Goal: Task Accomplishment & Management: Complete application form

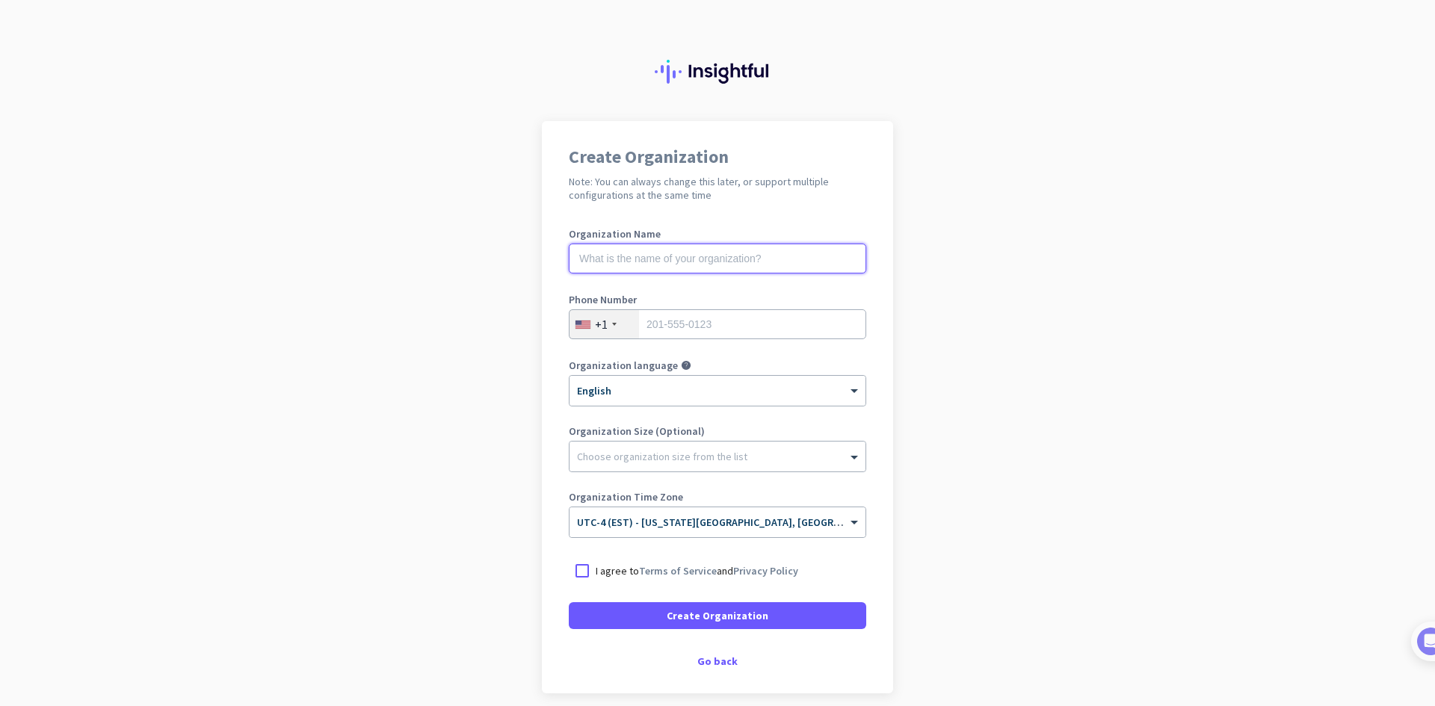
click at [738, 264] on input "text" at bounding box center [717, 259] width 297 height 30
type input "Mercor"
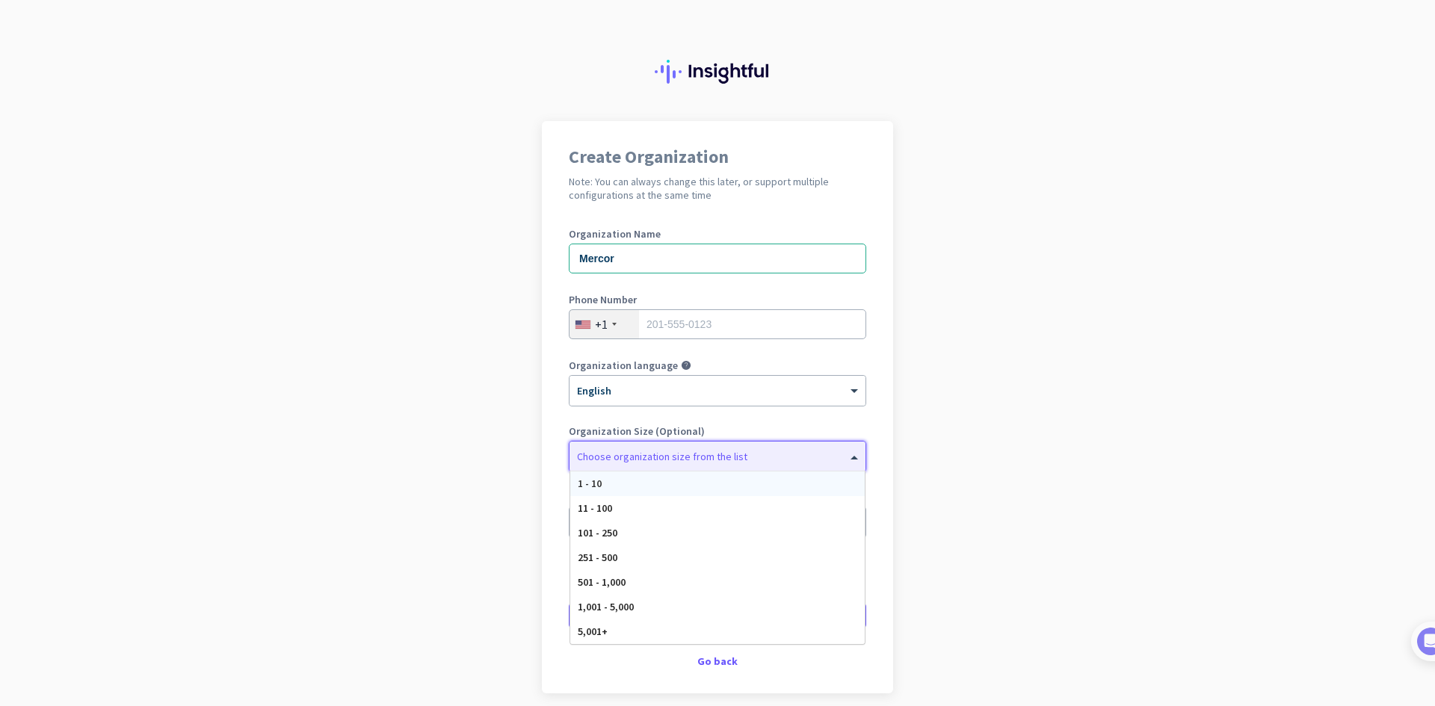
click at [855, 466] on div "Choose organization size from the list" at bounding box center [718, 457] width 296 height 30
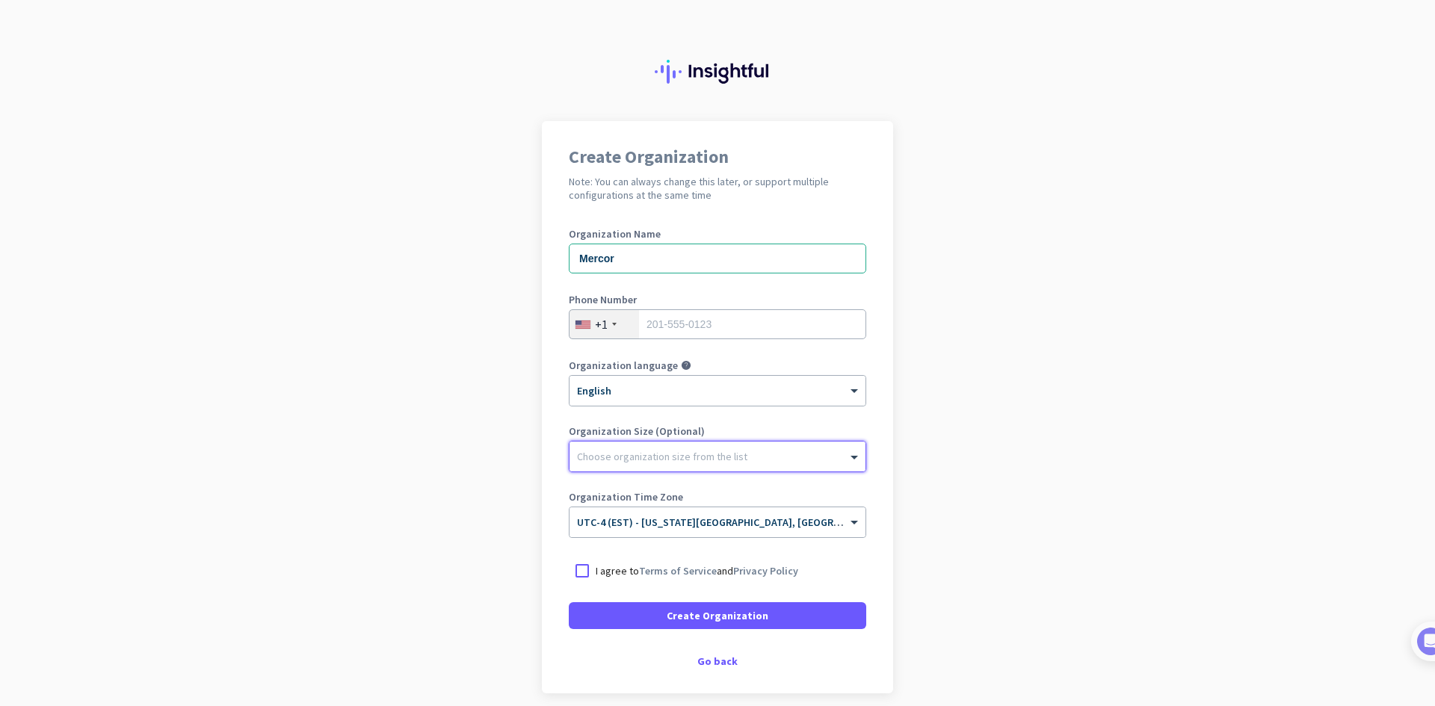
click at [855, 466] on div "Choose organization size from the list" at bounding box center [718, 457] width 296 height 30
click at [571, 578] on div at bounding box center [582, 571] width 27 height 27
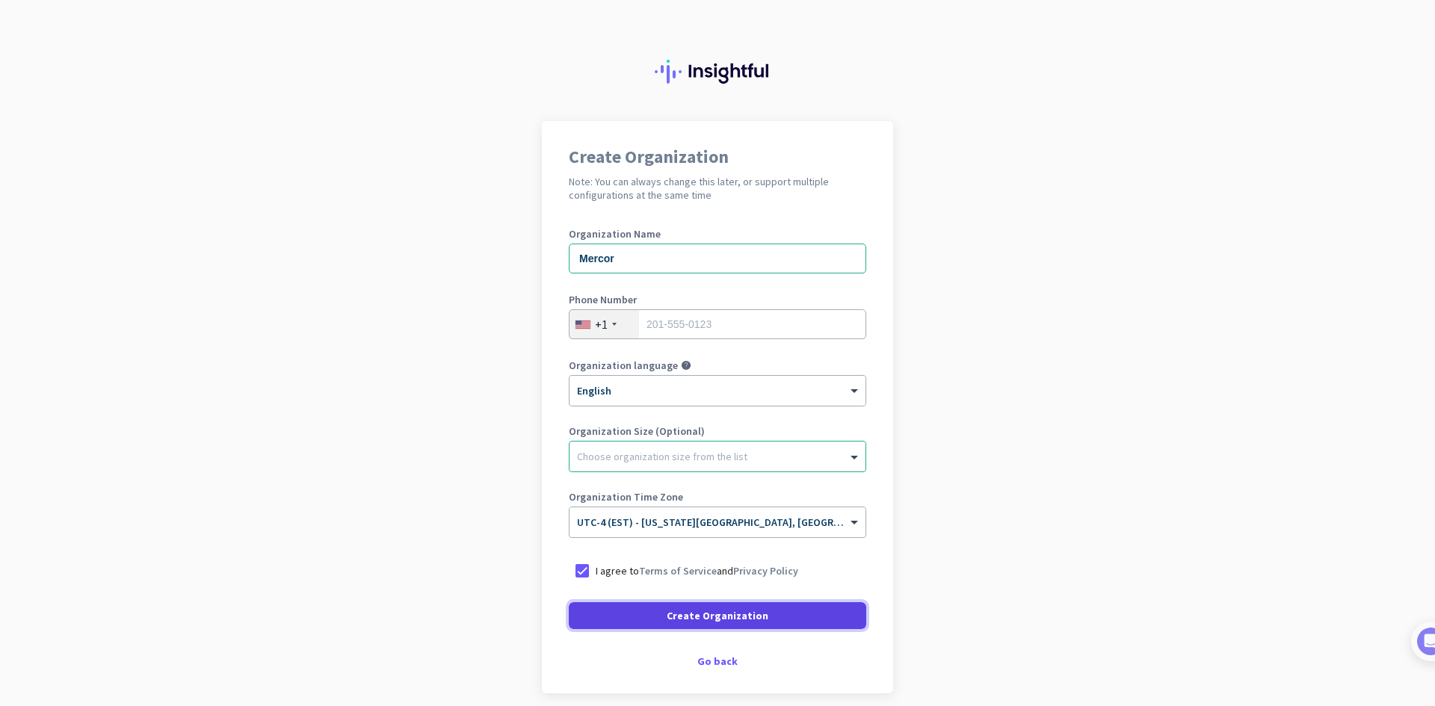
click at [756, 622] on span "Create Organization" at bounding box center [718, 615] width 102 height 15
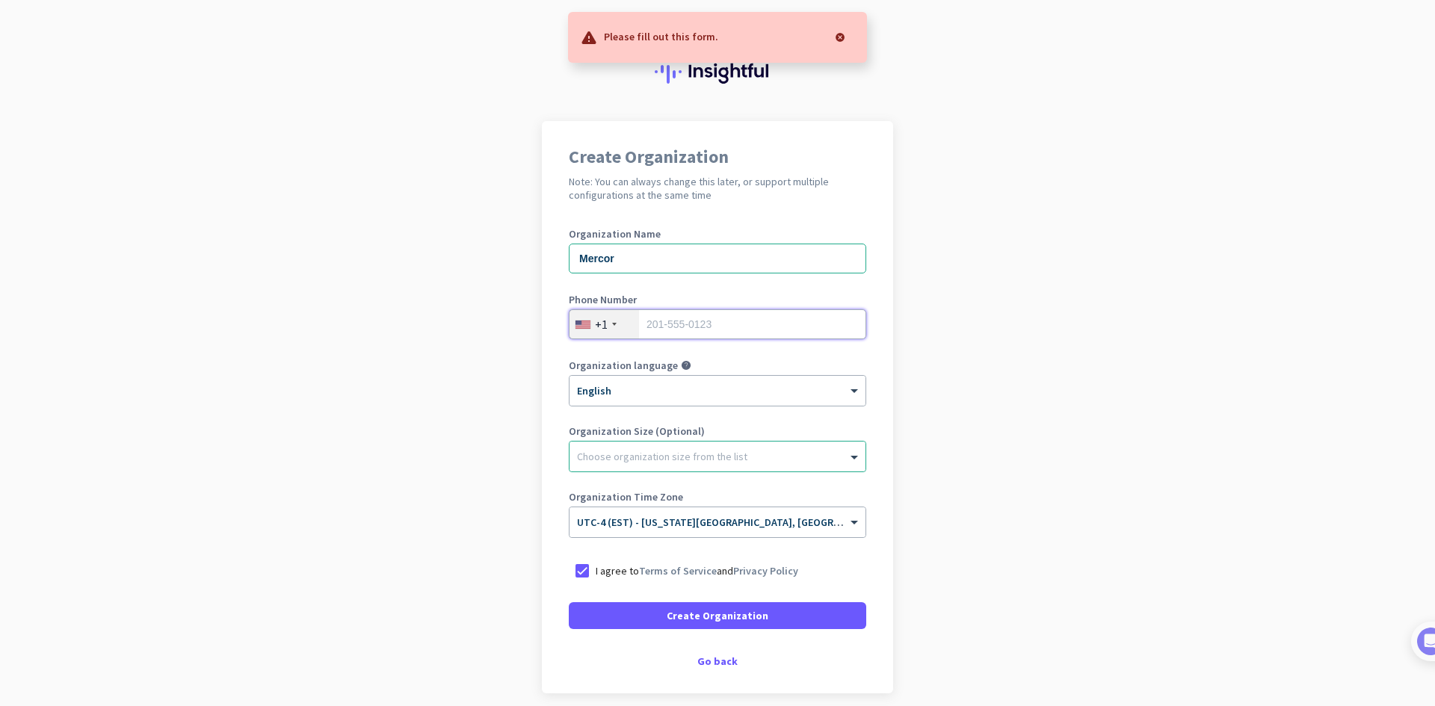
click at [735, 338] on input "tel" at bounding box center [717, 324] width 297 height 30
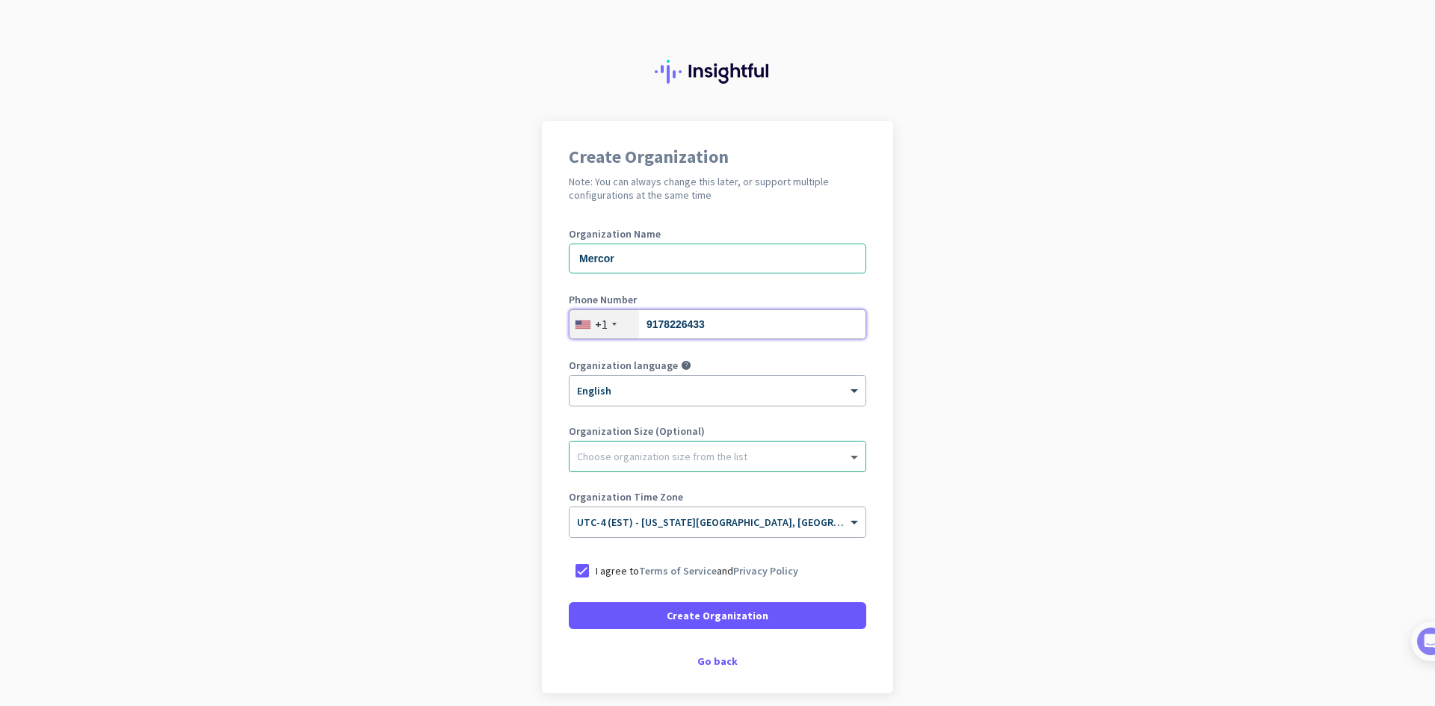
type input "9178226433"
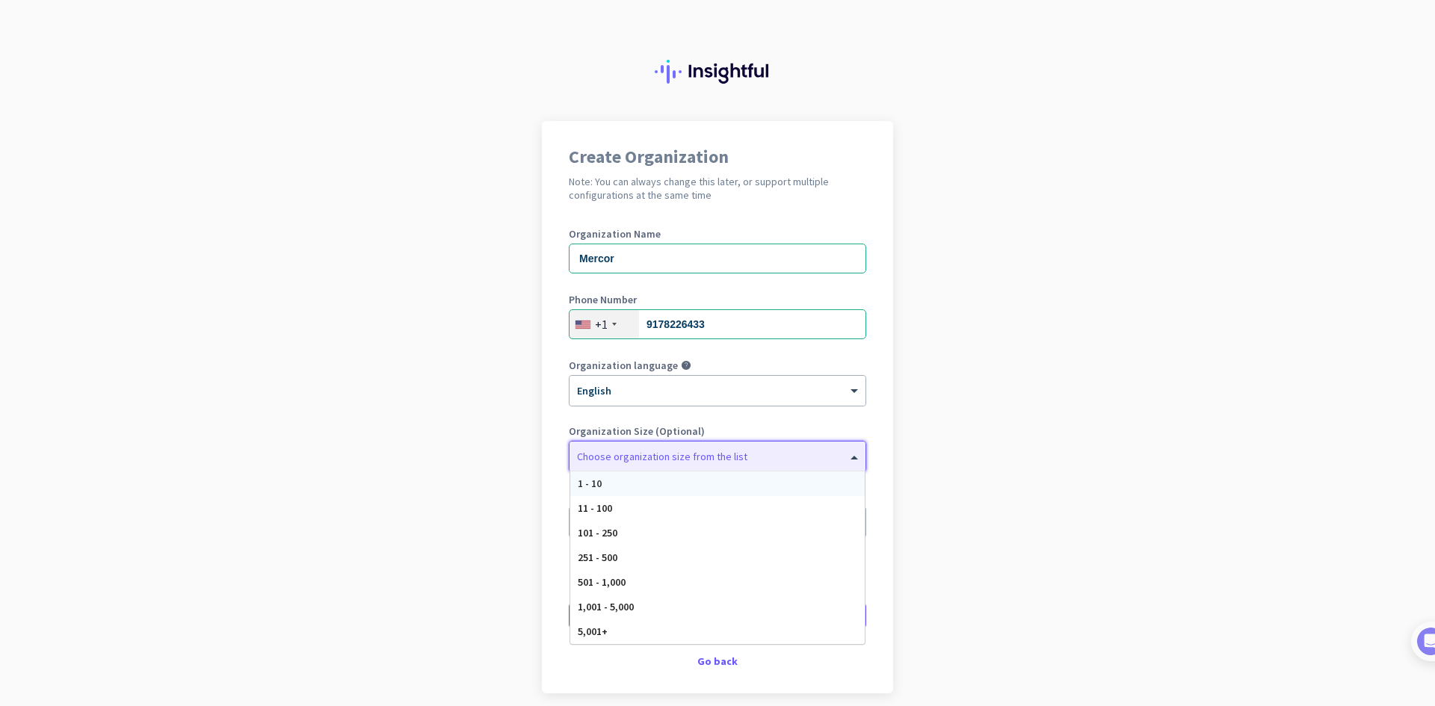
click at [849, 462] on span at bounding box center [856, 456] width 19 height 15
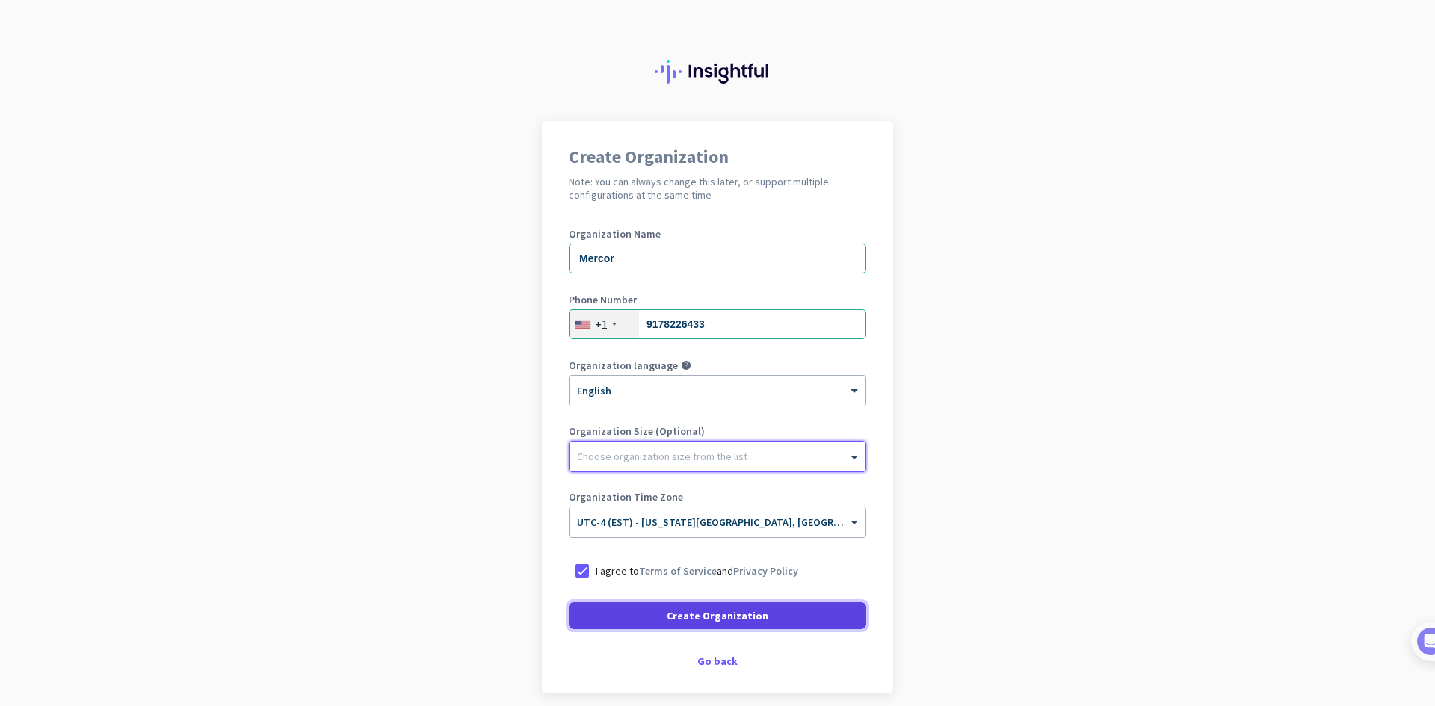
click at [832, 609] on span at bounding box center [717, 616] width 297 height 36
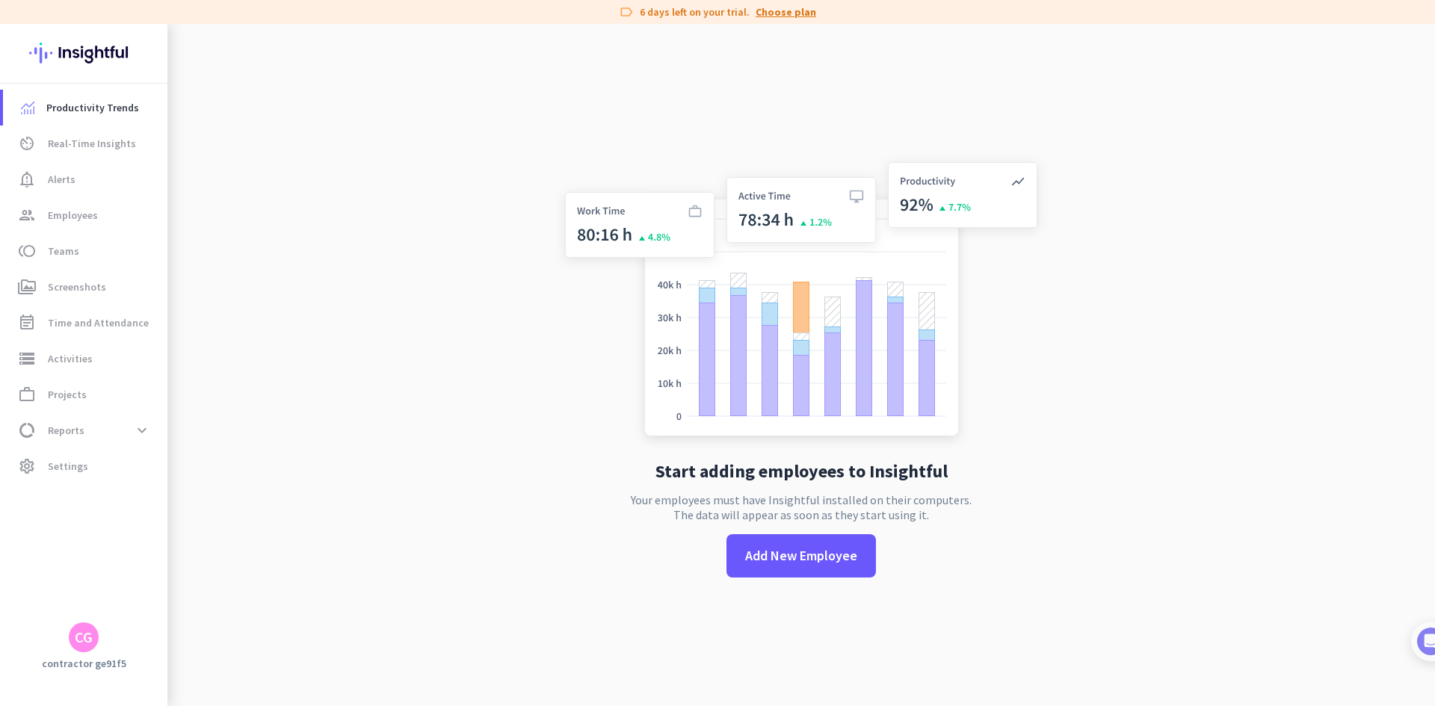
click at [780, 13] on link "Choose plan" at bounding box center [786, 11] width 61 height 15
